Goal: Find specific page/section: Find specific page/section

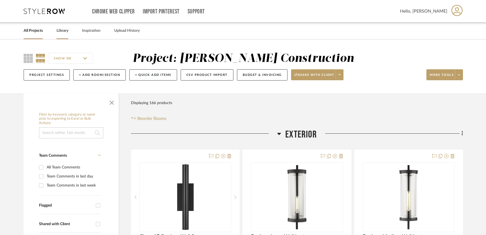
click at [63, 30] on link "Library" at bounding box center [63, 30] width 12 height 7
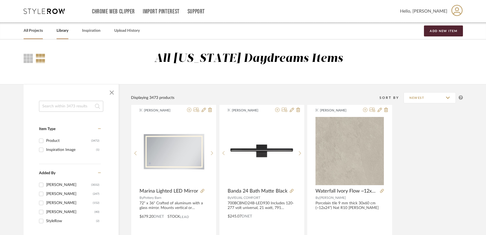
click at [34, 28] on link "All Projects" at bounding box center [33, 30] width 19 height 7
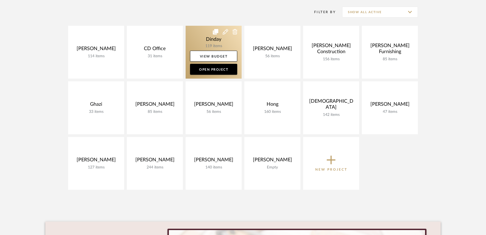
scroll to position [113, 0]
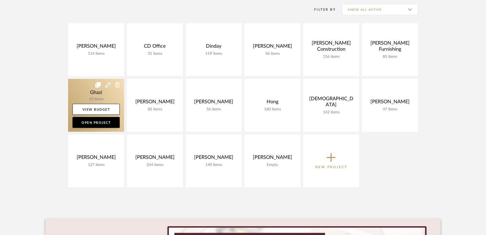
click at [80, 88] on link at bounding box center [96, 105] width 56 height 53
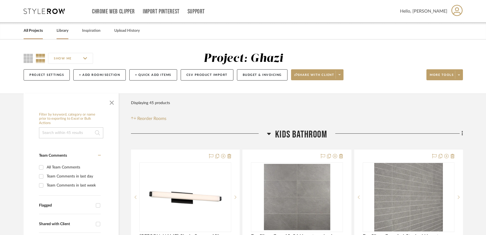
click at [63, 29] on link "Library" at bounding box center [63, 30] width 12 height 7
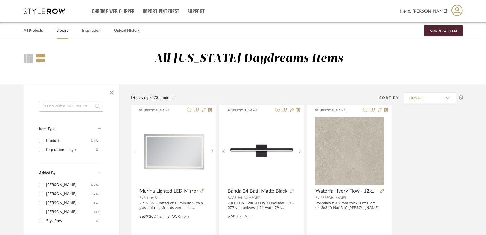
click at [64, 109] on input at bounding box center [71, 106] width 64 height 11
type input "[PERSON_NAME]"
